Goal: Task Accomplishment & Management: Manage account settings

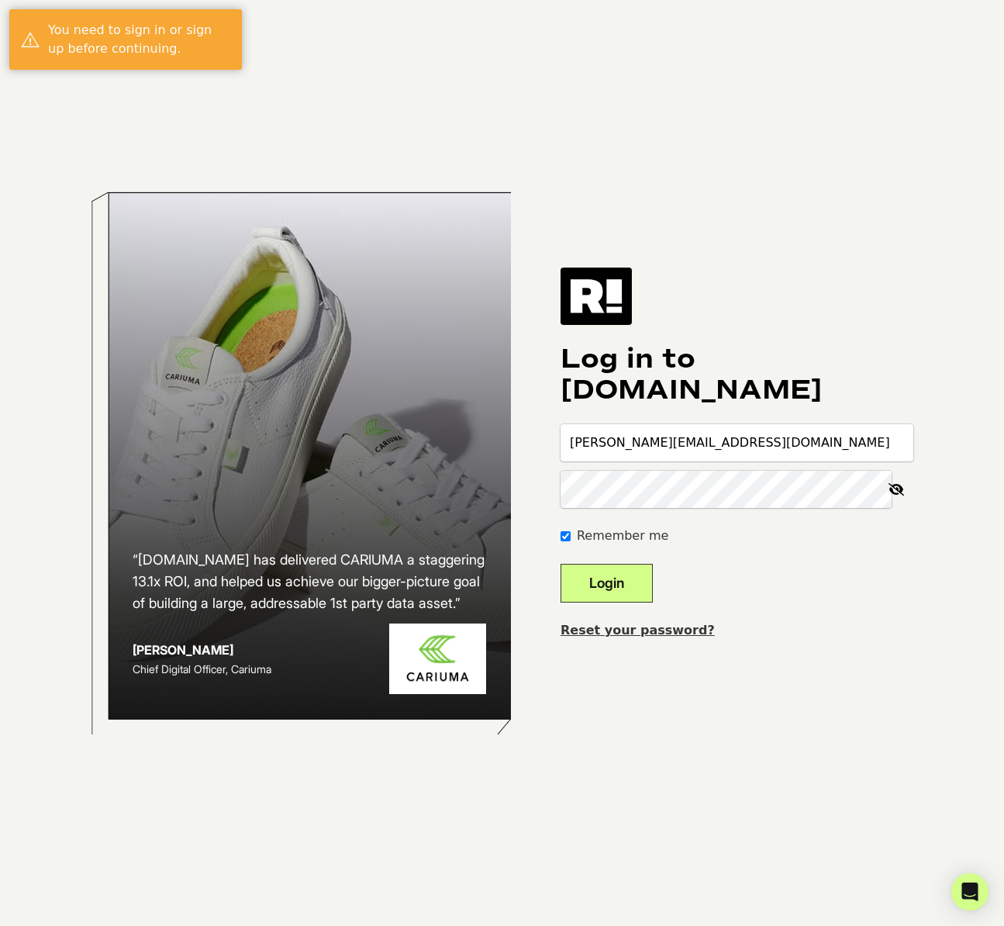
type input "[EMAIL_ADDRESS][DOMAIN_NAME]"
click at [706, 441] on input "agarcia@misgood.com" at bounding box center [737, 442] width 353 height 37
click at [738, 379] on h1 "Log in to Retention.com" at bounding box center [737, 375] width 353 height 62
click at [682, 449] on input "agarcia@misgood.com" at bounding box center [737, 442] width 353 height 37
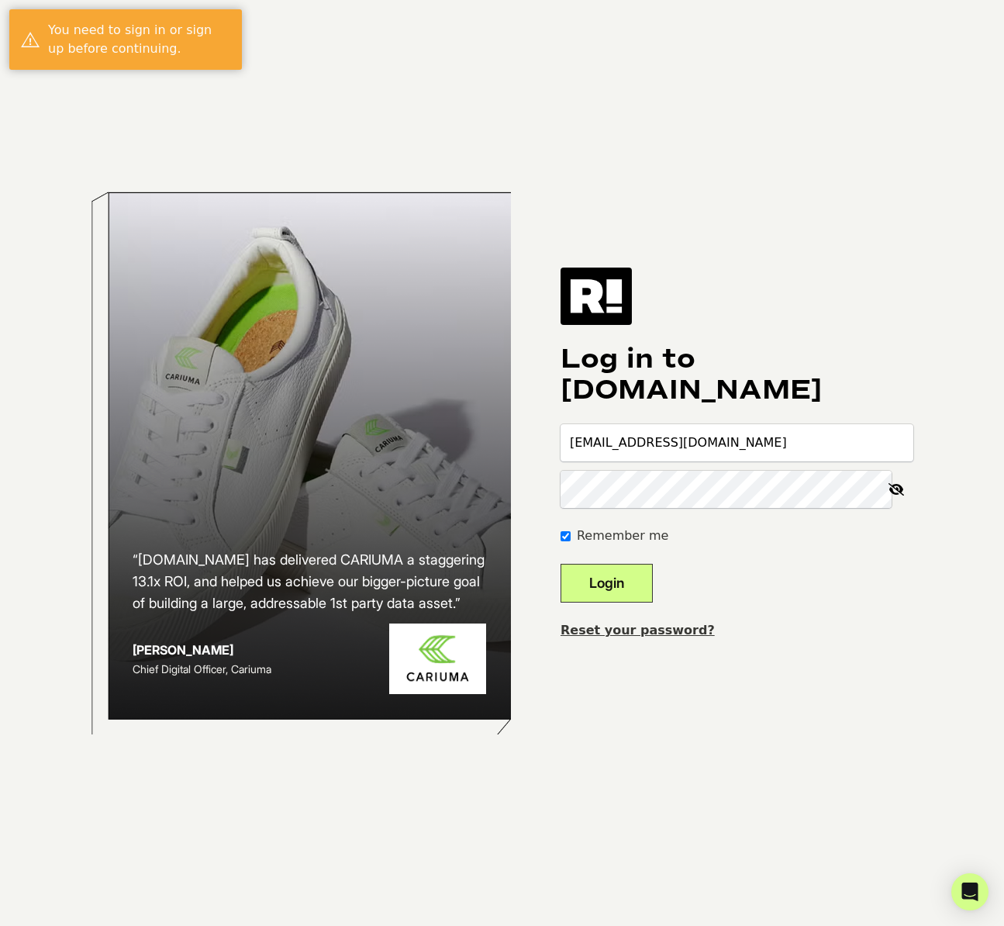
click at [685, 446] on input "agarcia@misgood.com" at bounding box center [737, 442] width 353 height 37
drag, startPoint x: 751, startPoint y: 337, endPoint x: 672, endPoint y: 413, distance: 109.1
click at [751, 337] on div "Log in to Retention.com agarcia@misgood.com Remember me Login Reset your passwo…" at bounding box center [737, 463] width 353 height 391
drag, startPoint x: 640, startPoint y: 586, endPoint x: 646, endPoint y: 579, distance: 9.3
click at [642, 582] on button "Login" at bounding box center [607, 583] width 92 height 39
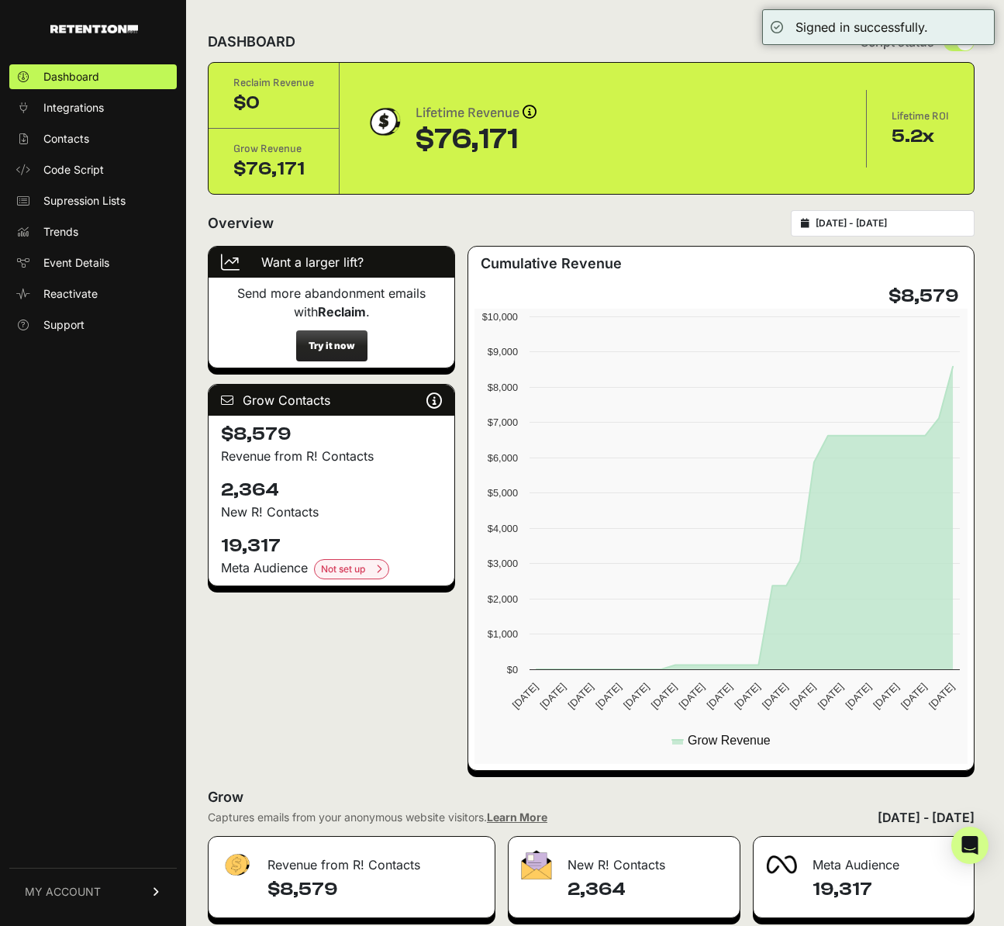
click at [165, 895] on link "MY ACCOUNT" at bounding box center [92, 891] width 167 height 47
click at [107, 748] on span "Account Details" at bounding box center [83, 748] width 80 height 16
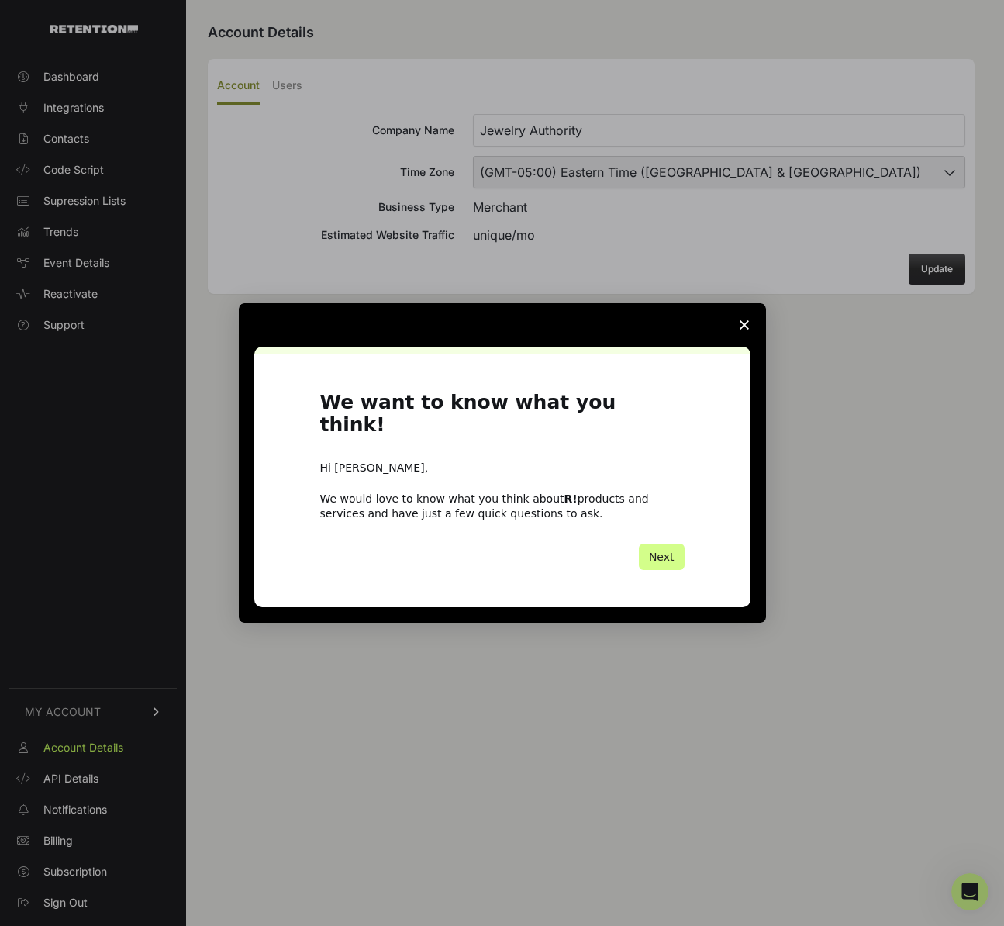
click at [744, 330] on icon "Close survey" at bounding box center [744, 324] width 9 height 9
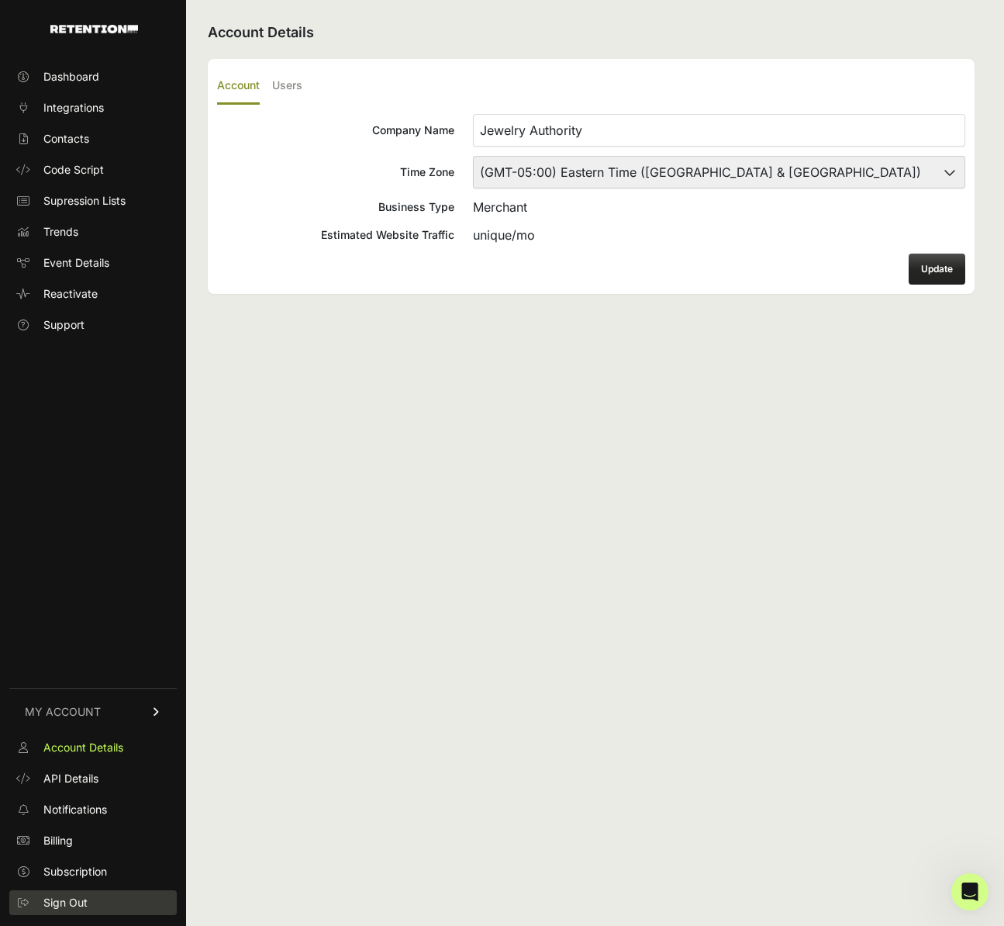
click at [100, 901] on link "Sign Out" at bounding box center [92, 902] width 167 height 25
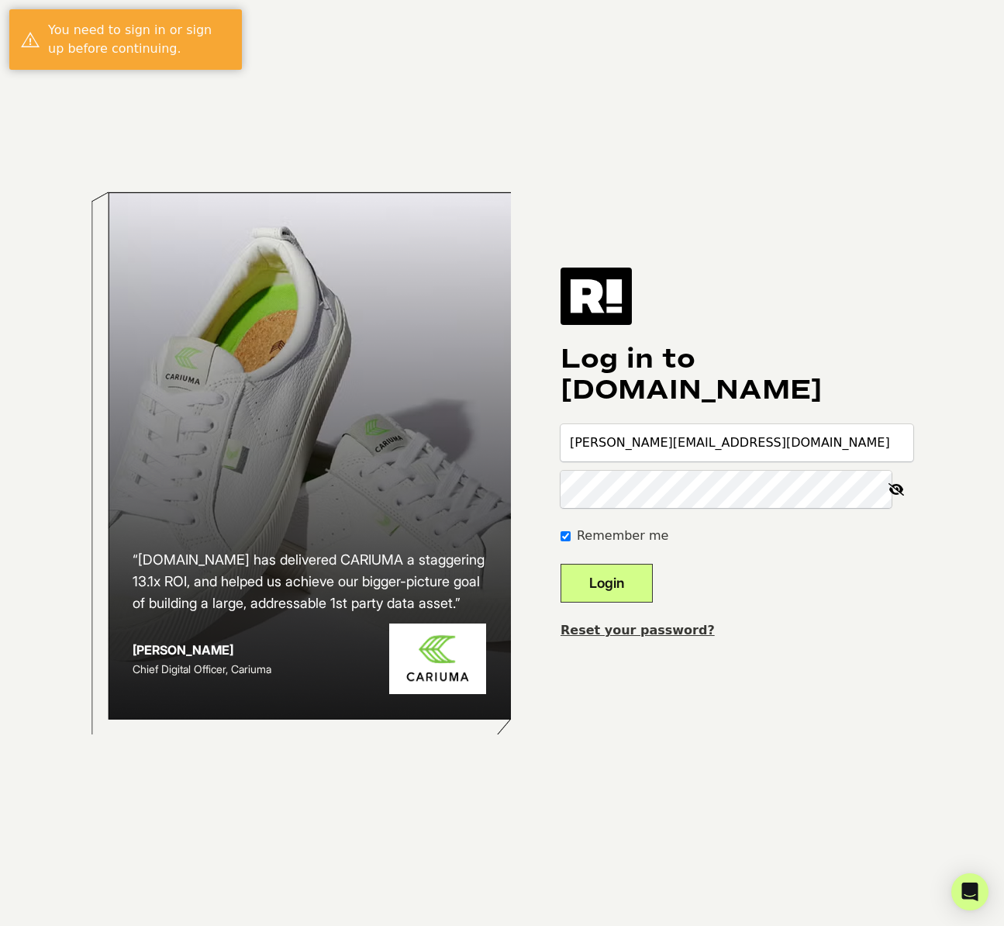
click at [673, 462] on form "dave@misgood.com Remember me Login" at bounding box center [737, 513] width 353 height 178
click at [682, 444] on input "[PERSON_NAME][EMAIL_ADDRESS][DOMAIN_NAME]" at bounding box center [737, 442] width 353 height 37
type input "agarcia+1@misgood.com"
click at [653, 582] on button "Login" at bounding box center [607, 583] width 92 height 39
